Goal: Transaction & Acquisition: Purchase product/service

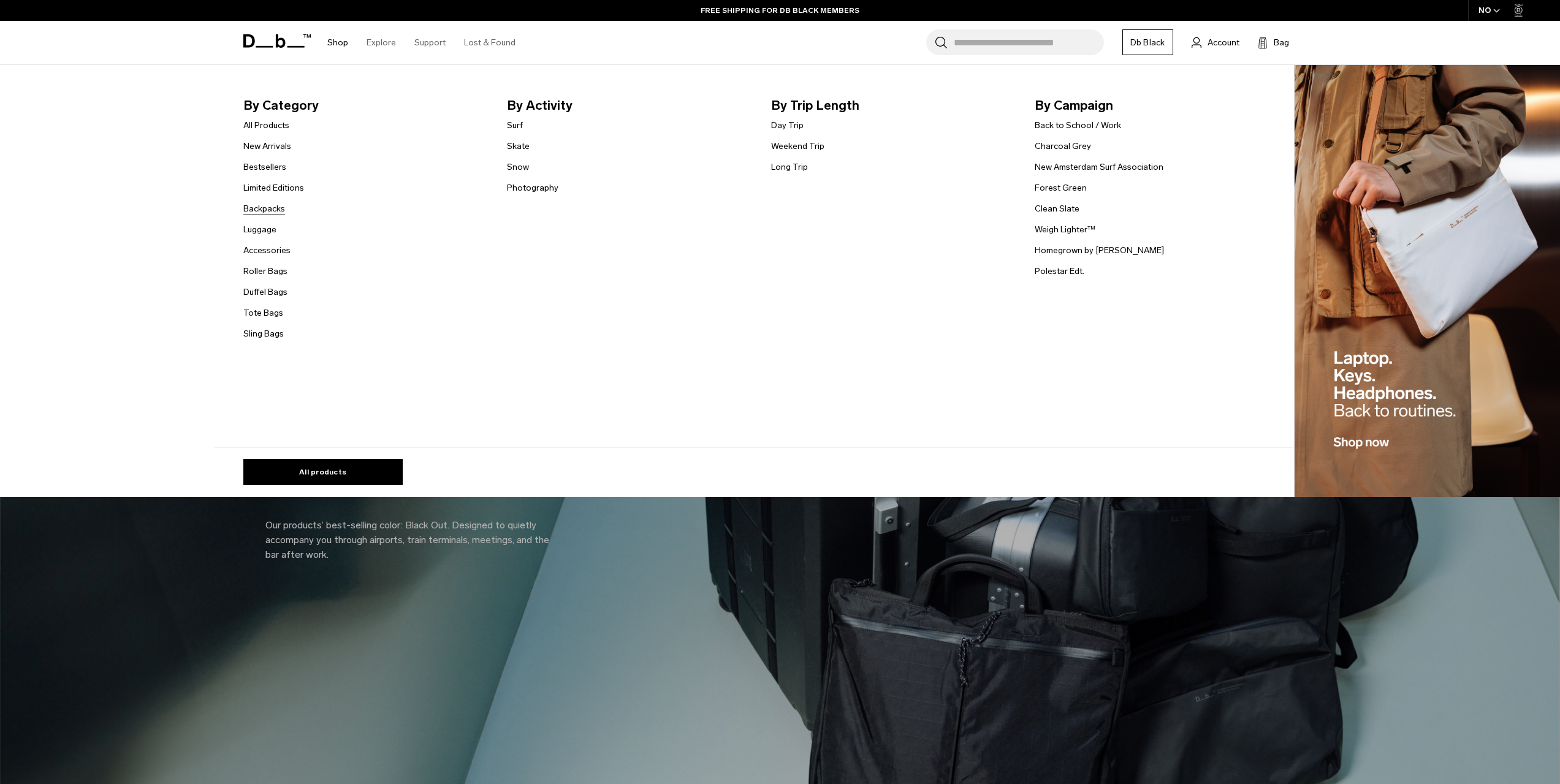
click at [278, 202] on link "Backpacks" at bounding box center [264, 209] width 42 height 13
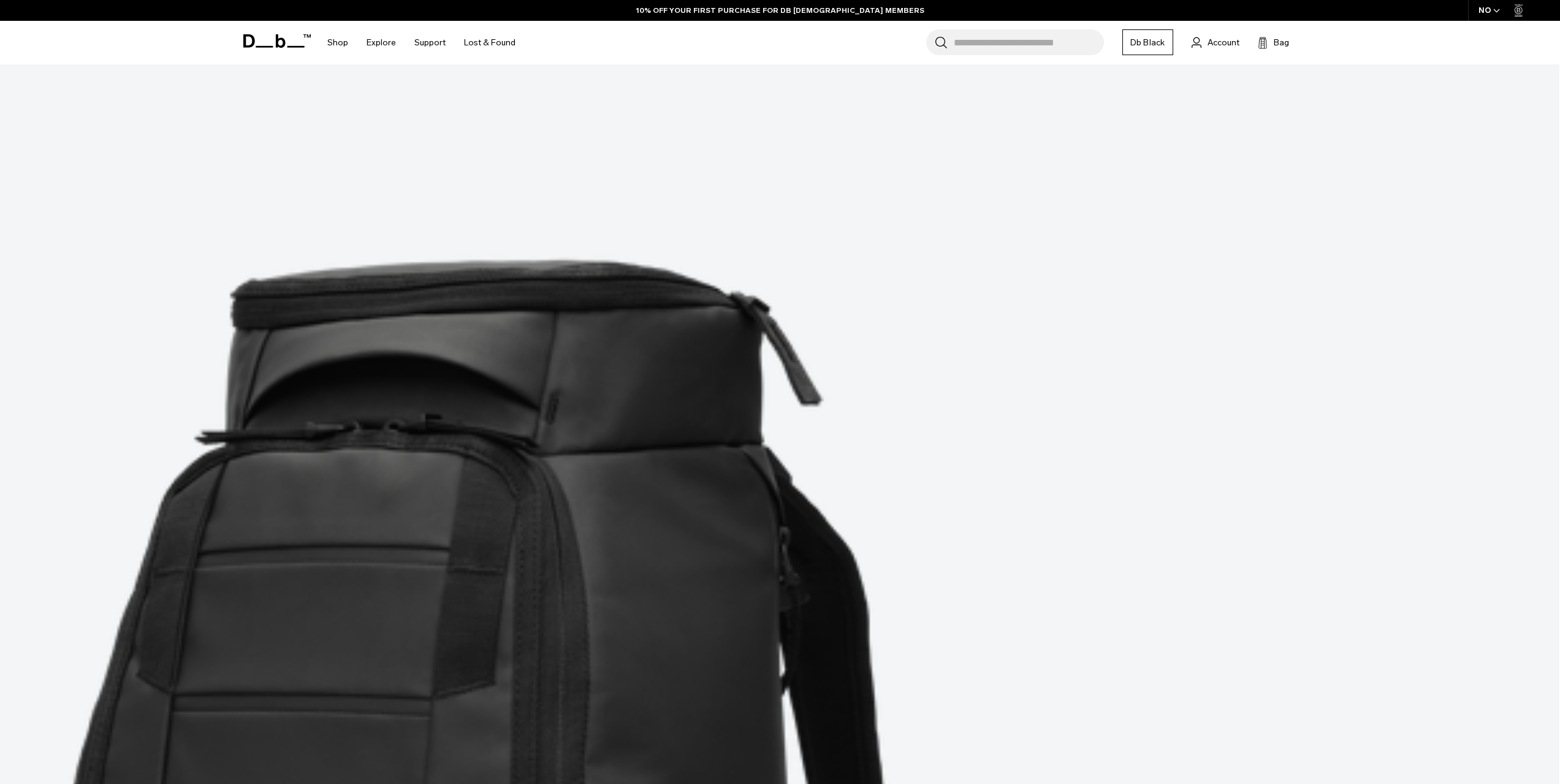
scroll to position [797, 0]
